Goal: Information Seeking & Learning: Learn about a topic

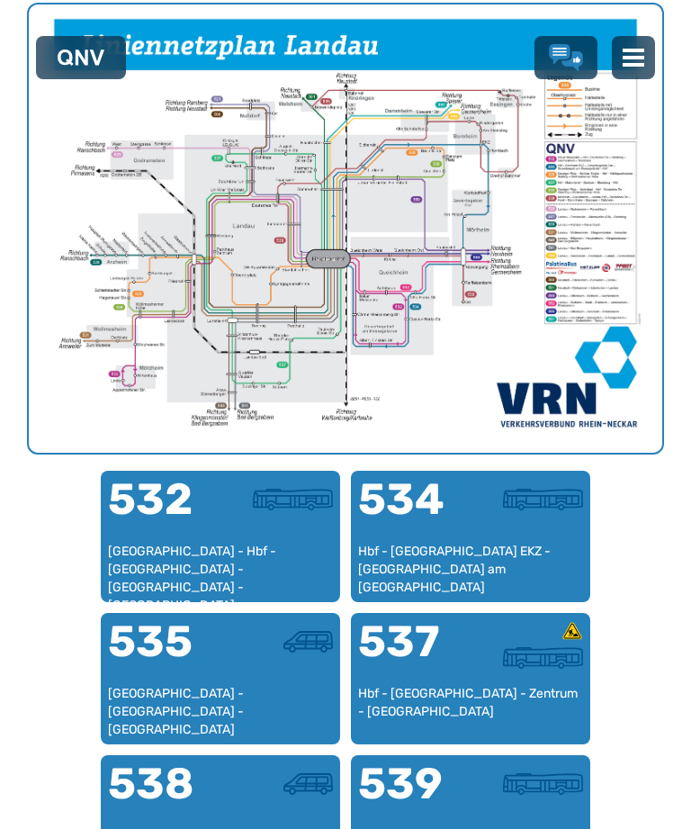
click at [212, 568] on div "[GEOGRAPHIC_DATA] - Hbf - [GEOGRAPHIC_DATA] - [GEOGRAPHIC_DATA] - [GEOGRAPHIC_D…" at bounding box center [220, 569] width 225 height 53
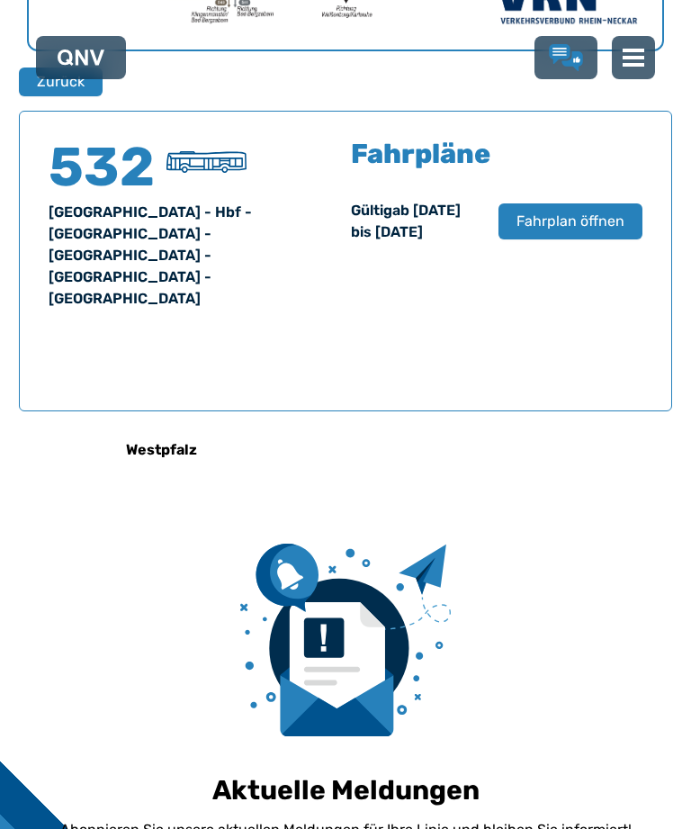
scroll to position [1152, 0]
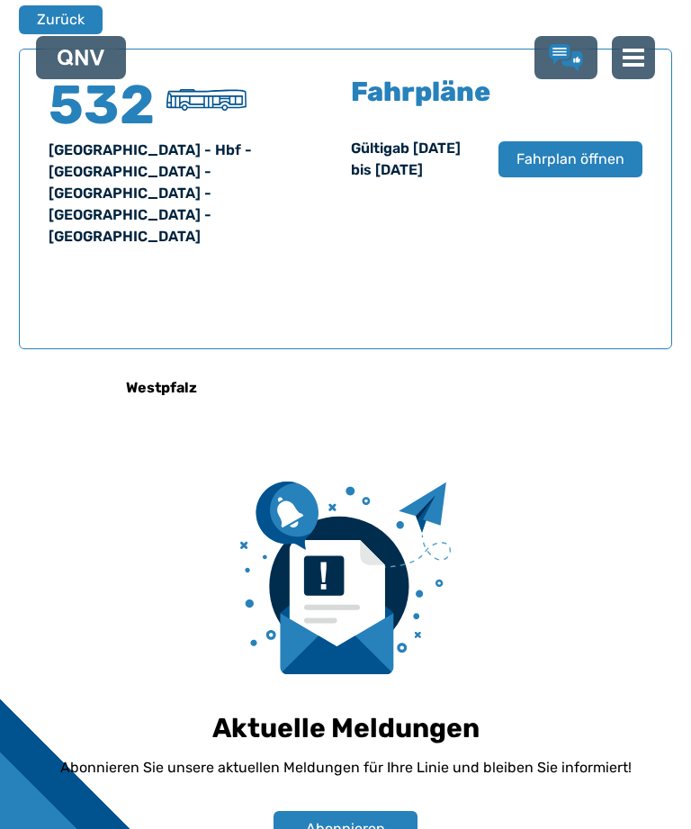
click at [550, 170] on span "Fahrplan öffnen" at bounding box center [571, 160] width 108 height 22
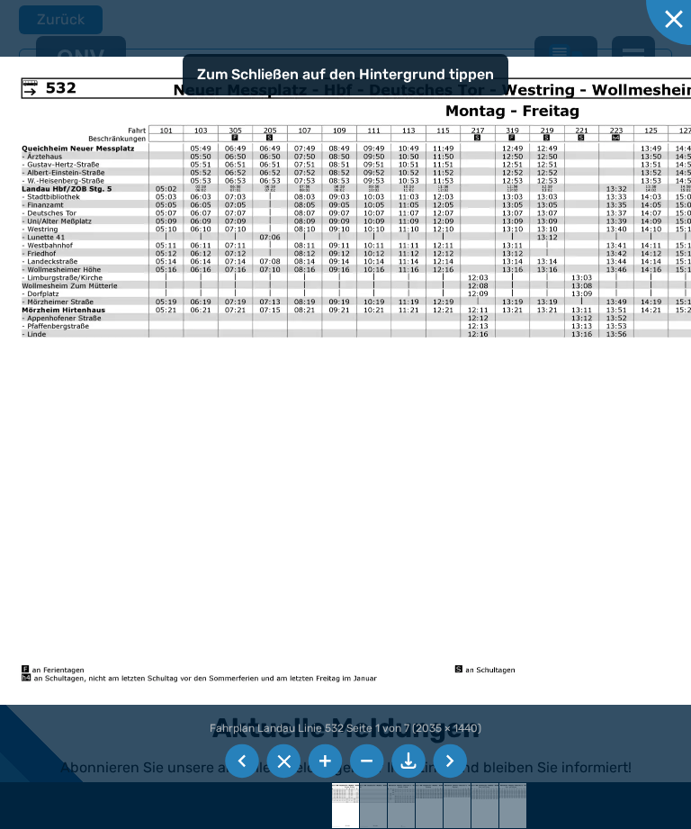
click at [244, 779] on li at bounding box center [242, 762] width 34 height 34
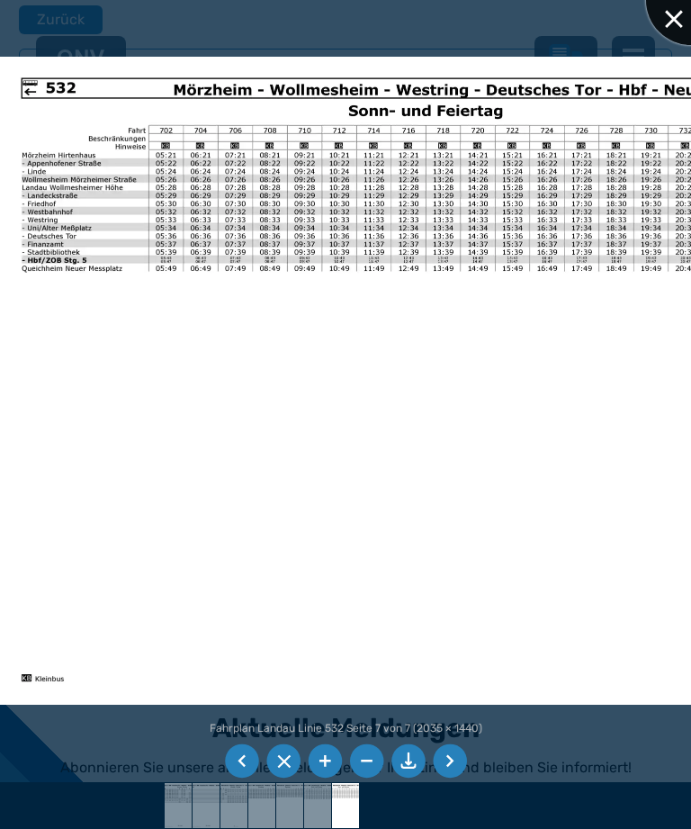
click at [671, 13] on div at bounding box center [691, 0] width 90 height 90
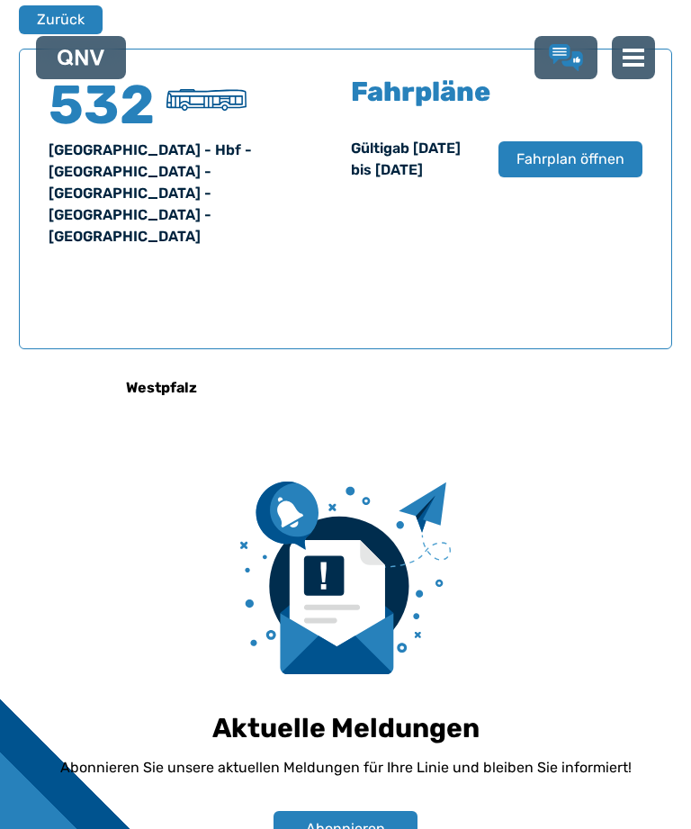
click at [51, 23] on button "Zurück" at bounding box center [61, 19] width 84 height 29
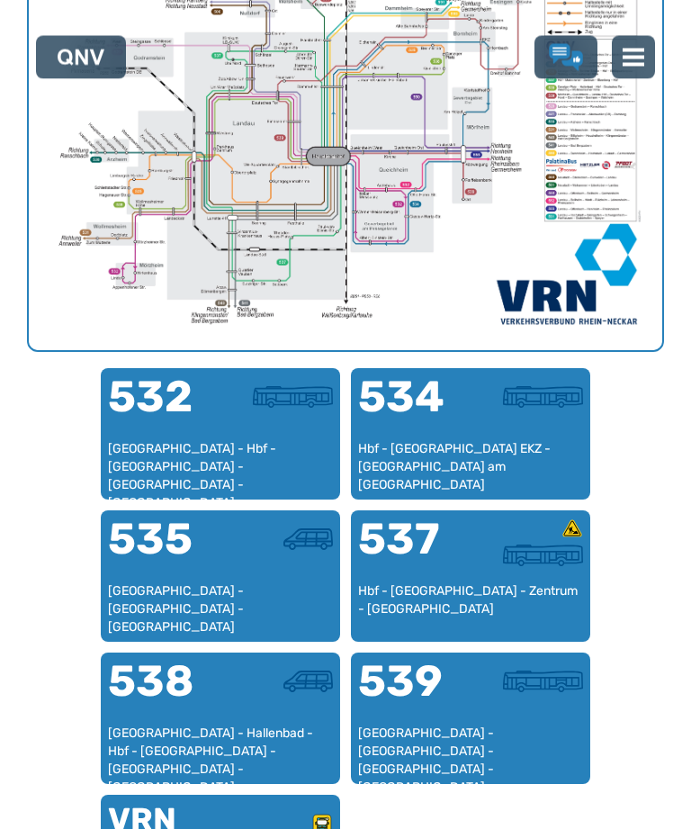
scroll to position [790, 0]
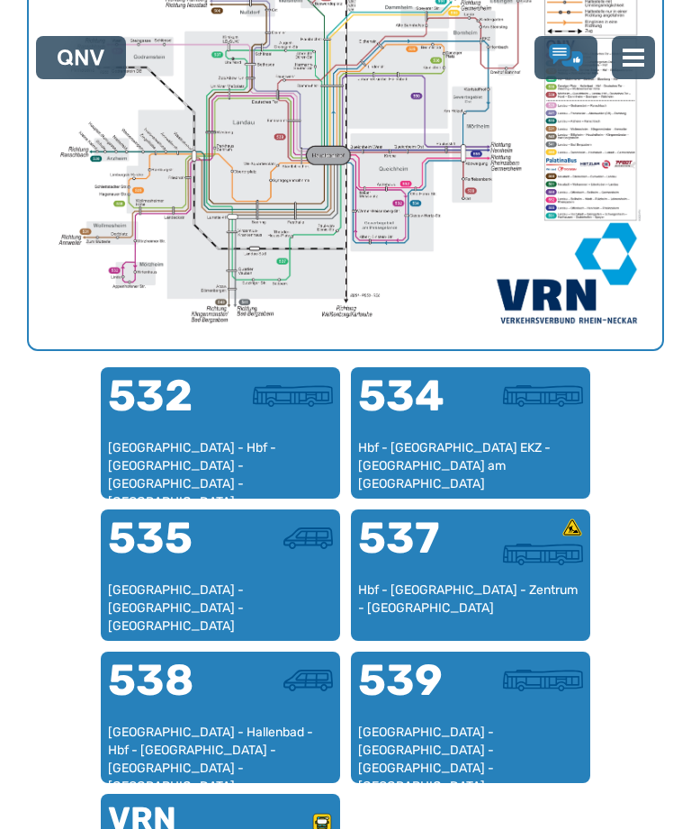
click at [212, 573] on div "535" at bounding box center [164, 549] width 113 height 65
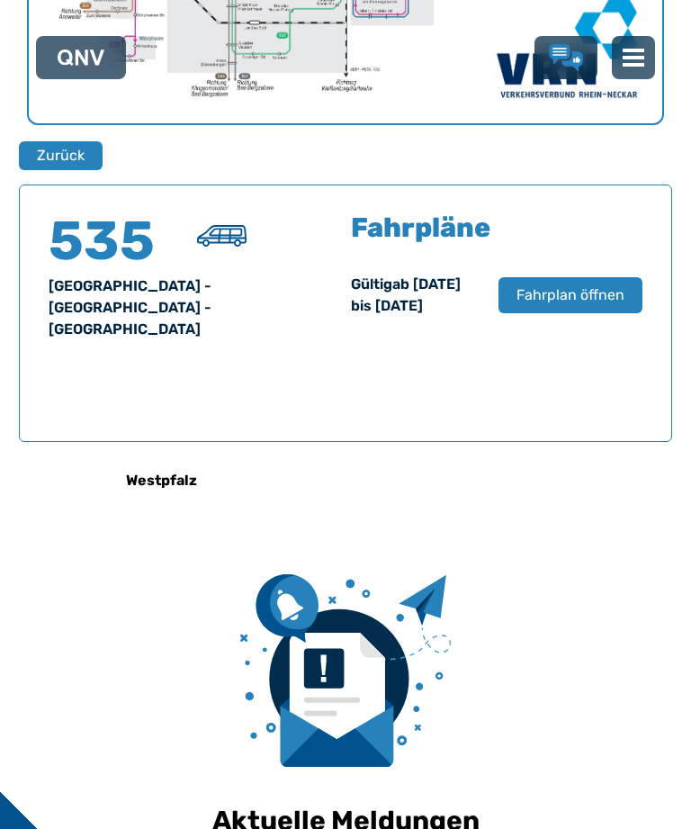
scroll to position [1152, 0]
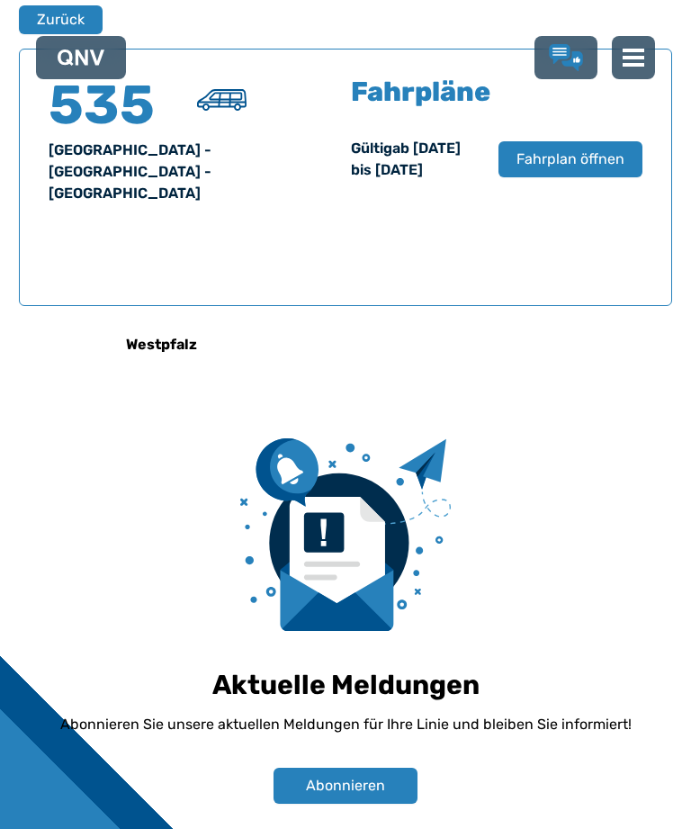
click at [550, 177] on button "Fahrplan öffnen" at bounding box center [571, 159] width 144 height 36
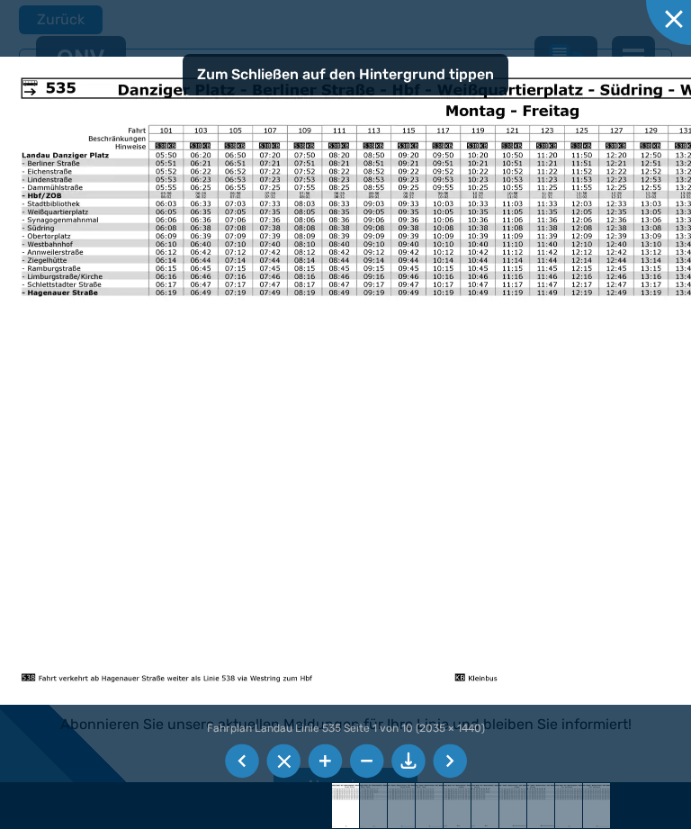
click at [243, 779] on li at bounding box center [242, 762] width 34 height 34
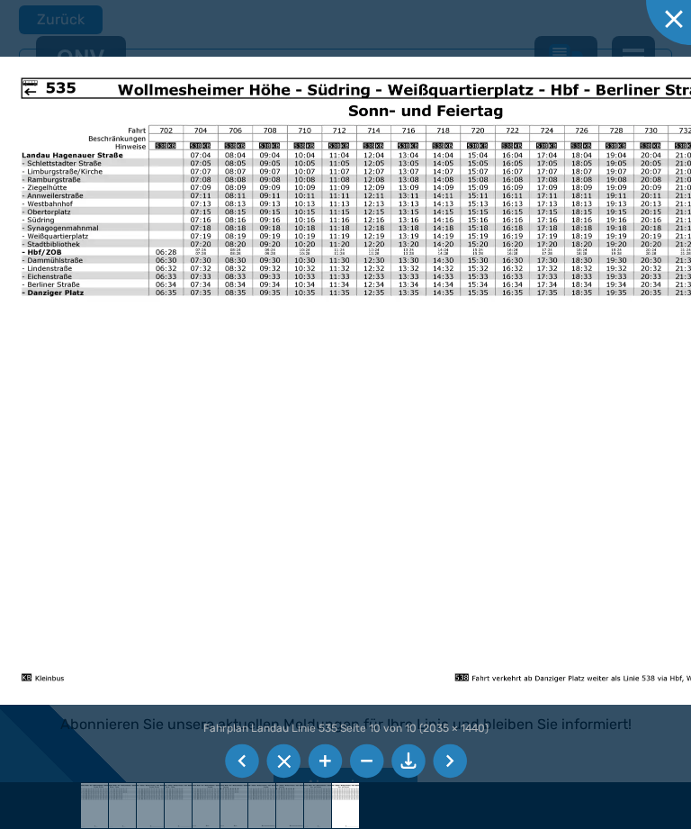
click at [244, 779] on li at bounding box center [242, 762] width 34 height 34
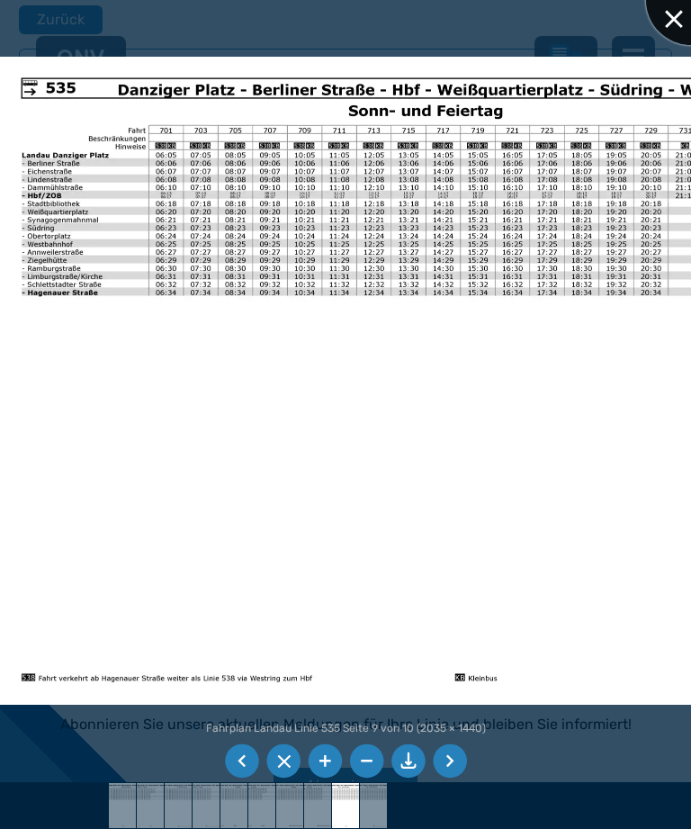
click at [677, 34] on div at bounding box center [691, 0] width 90 height 90
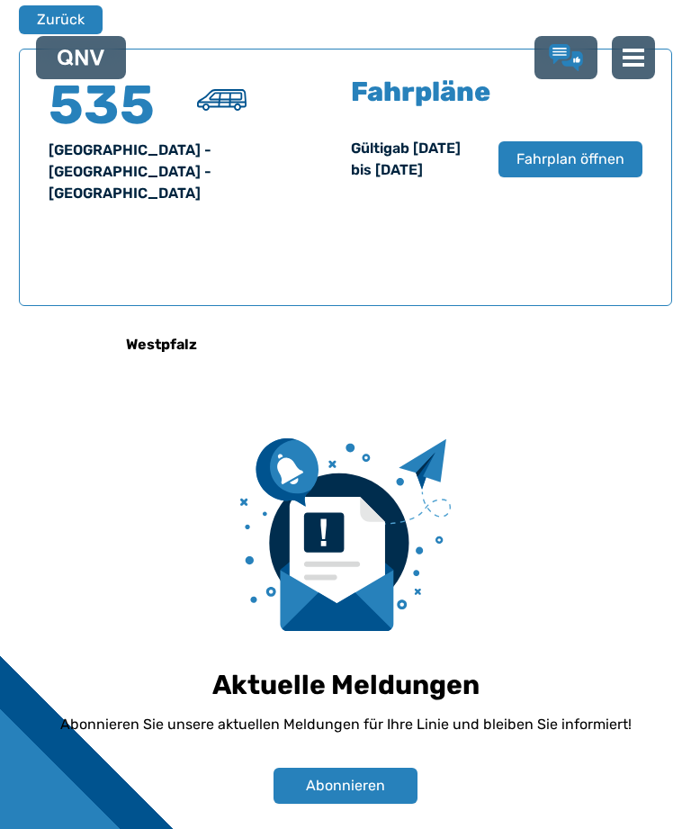
click at [49, 21] on button "Zurück" at bounding box center [61, 19] width 84 height 29
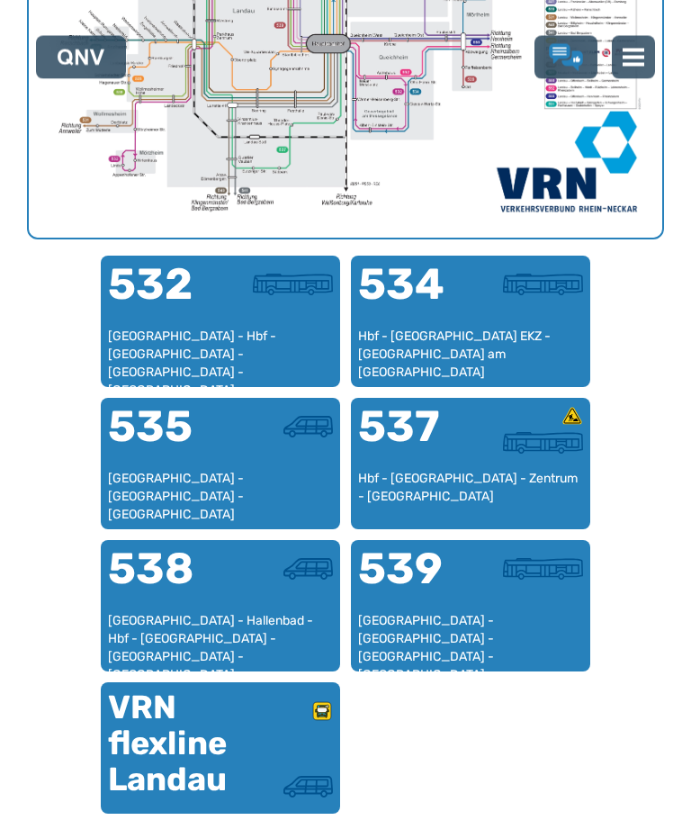
scroll to position [902, 0]
click at [213, 624] on div "[GEOGRAPHIC_DATA] - Hallenbad - Hbf - [GEOGRAPHIC_DATA] - [GEOGRAPHIC_DATA] - […" at bounding box center [220, 638] width 225 height 53
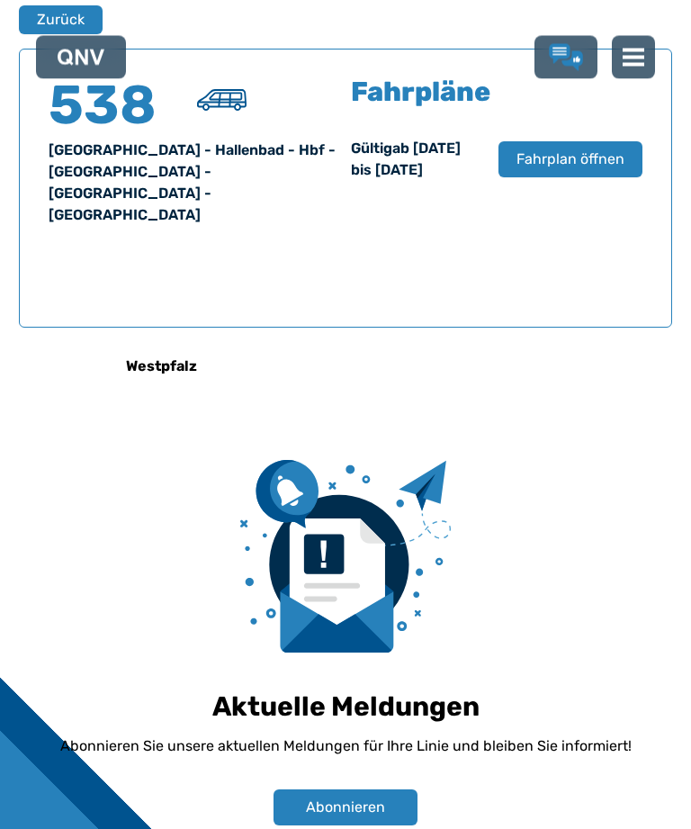
scroll to position [1152, 0]
click at [546, 170] on span "Fahrplan öffnen" at bounding box center [571, 160] width 108 height 22
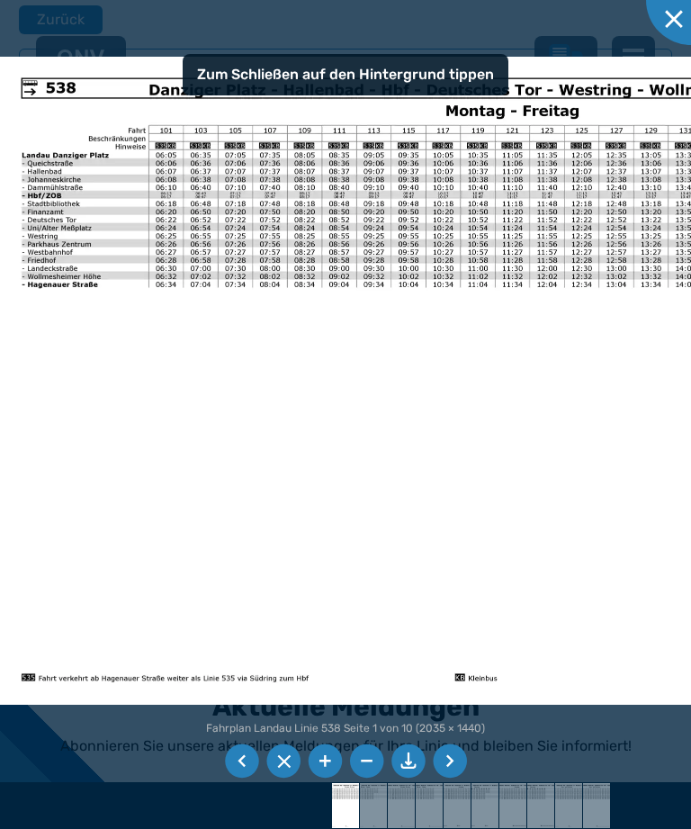
click at [238, 779] on li at bounding box center [242, 762] width 34 height 34
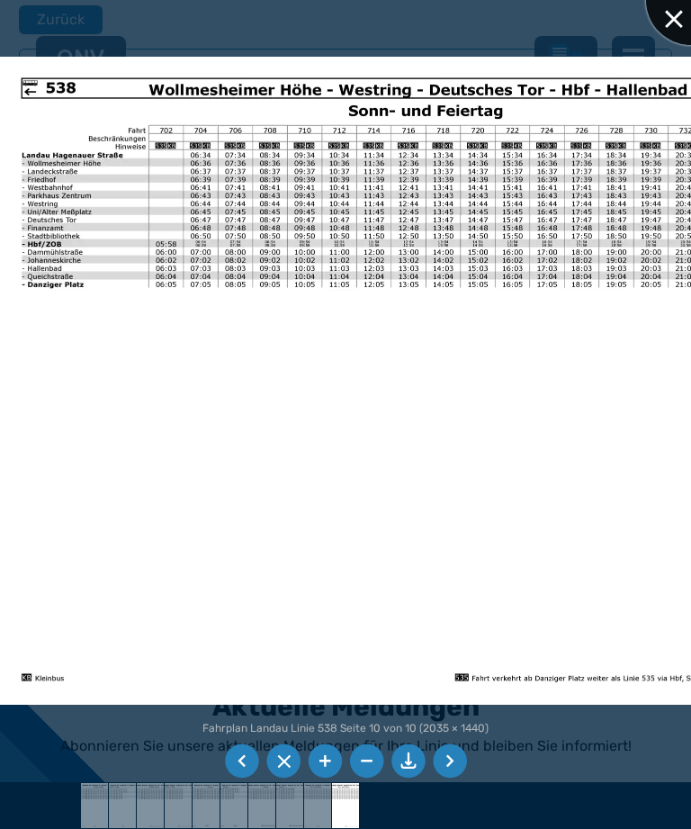
click at [669, 16] on div at bounding box center [691, 0] width 90 height 90
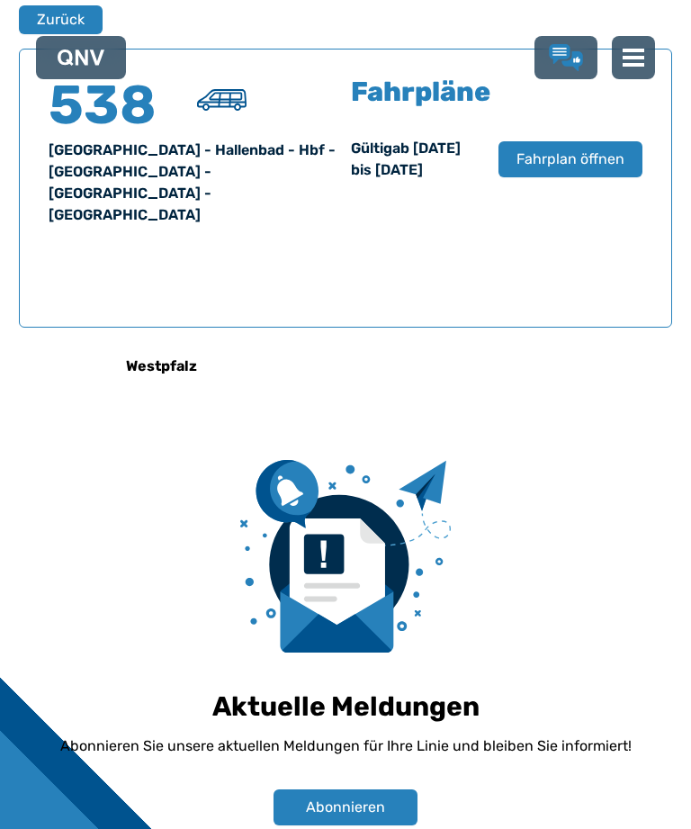
click at [60, 17] on button "Zurück" at bounding box center [61, 19] width 84 height 29
